Goal: Find specific page/section: Find specific page/section

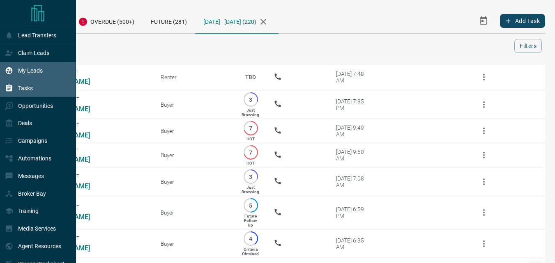
click at [33, 74] on p "My Leads" at bounding box center [30, 70] width 25 height 7
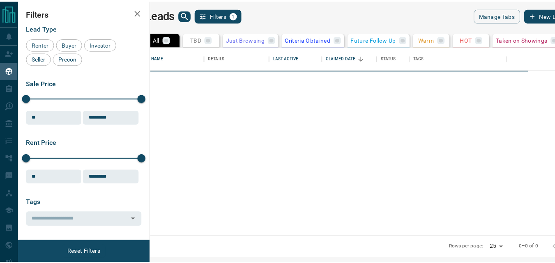
scroll to position [184, 400]
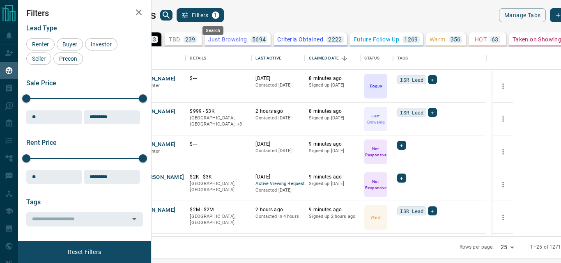
click at [171, 13] on icon "search button" at bounding box center [166, 15] width 10 height 10
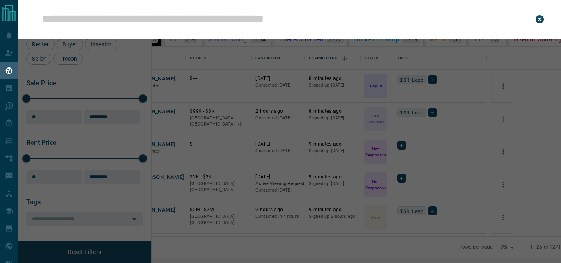
type input "**********"
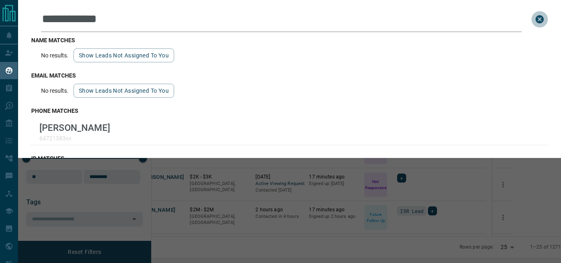
click at [536, 17] on icon "close search bar" at bounding box center [540, 19] width 8 height 8
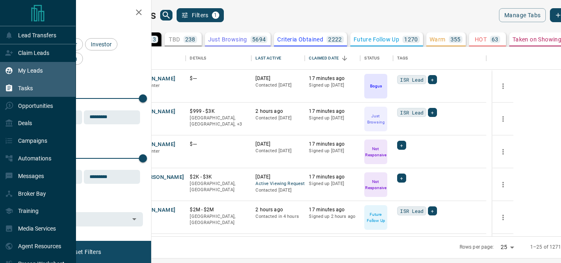
click at [22, 84] on div "Tasks" at bounding box center [19, 88] width 28 height 14
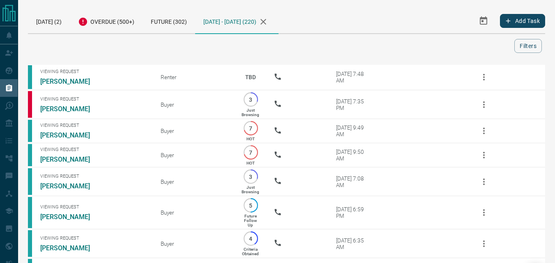
click at [359, 14] on div "[DATE] (2) Overdue (500+) Future (302) [DATE] - [DATE] (220)" at bounding box center [209, 20] width 362 height 25
